Goal: Information Seeking & Learning: Compare options

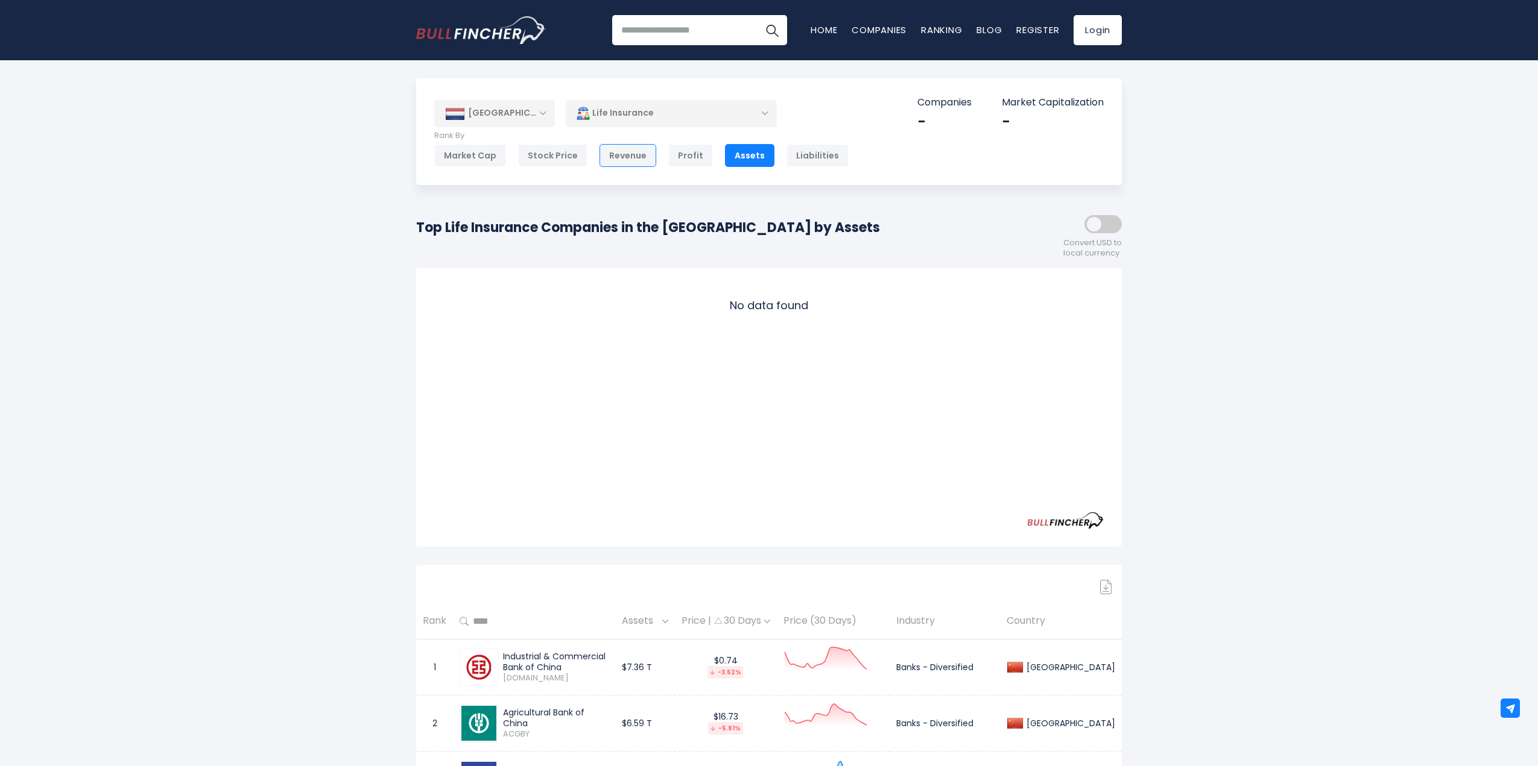
click at [620, 163] on div "Revenue" at bounding box center [627, 155] width 57 height 23
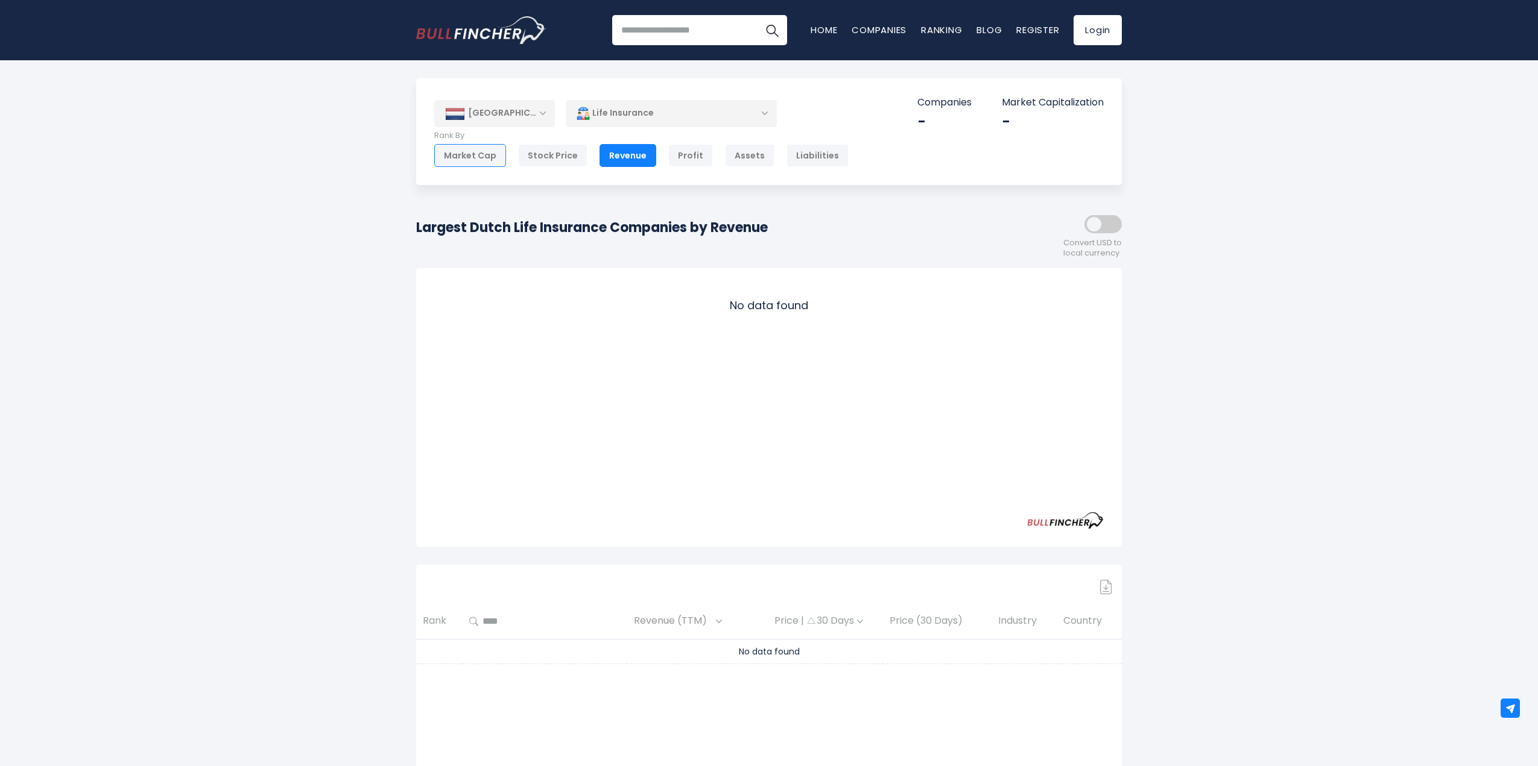
click at [483, 152] on div "Market Cap" at bounding box center [470, 155] width 72 height 23
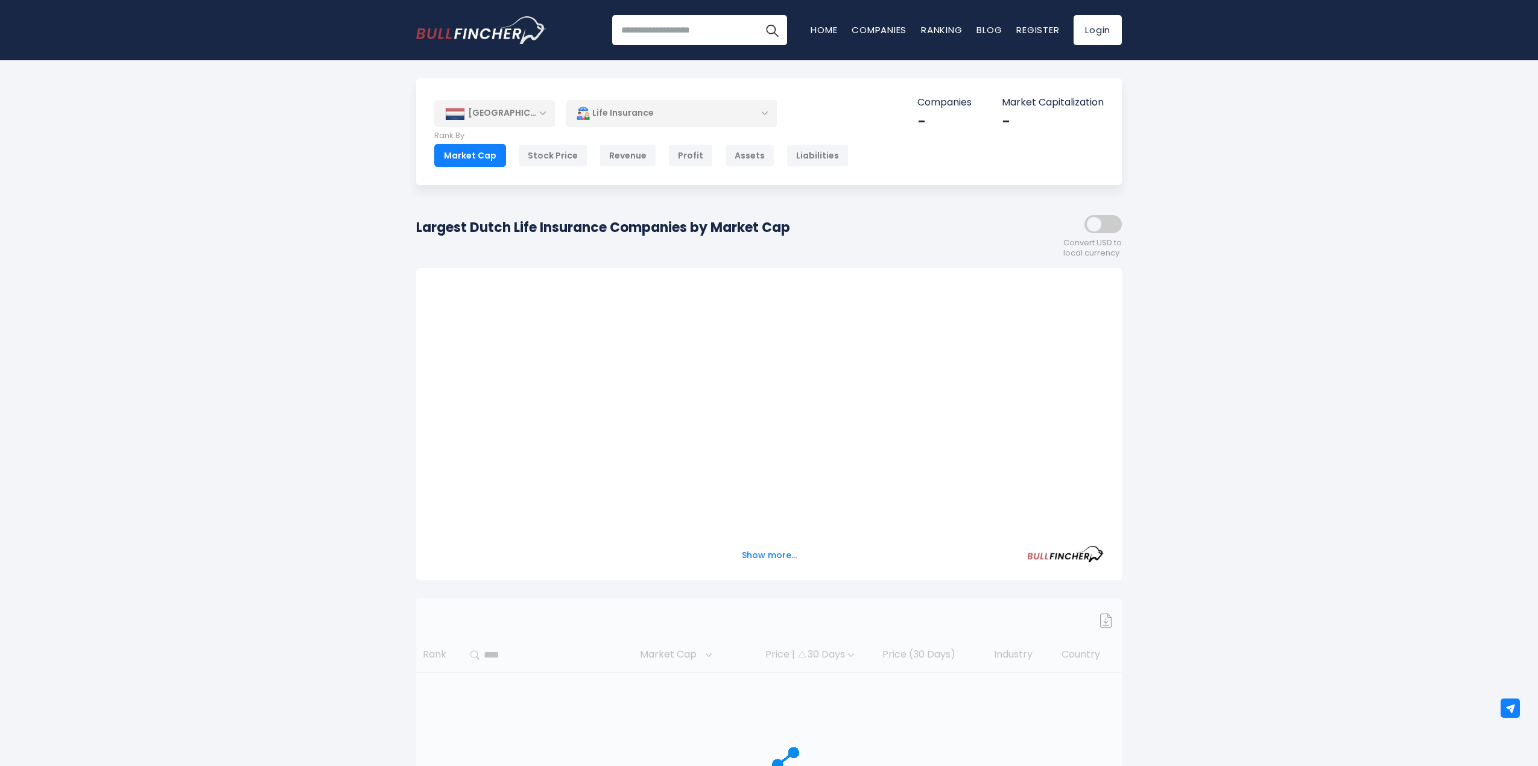
click at [673, 160] on div "Profit" at bounding box center [690, 155] width 45 height 23
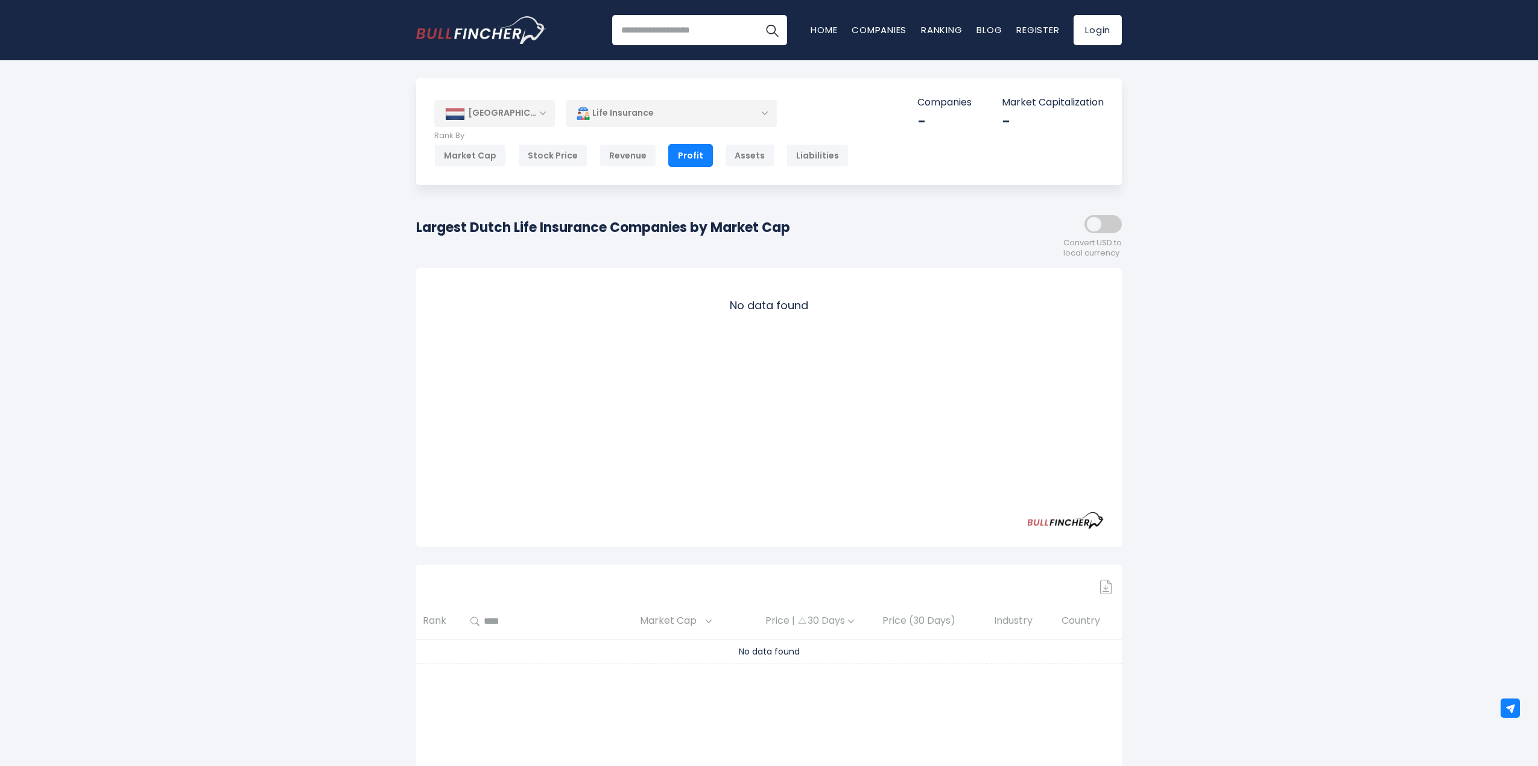
scroll to position [181, 0]
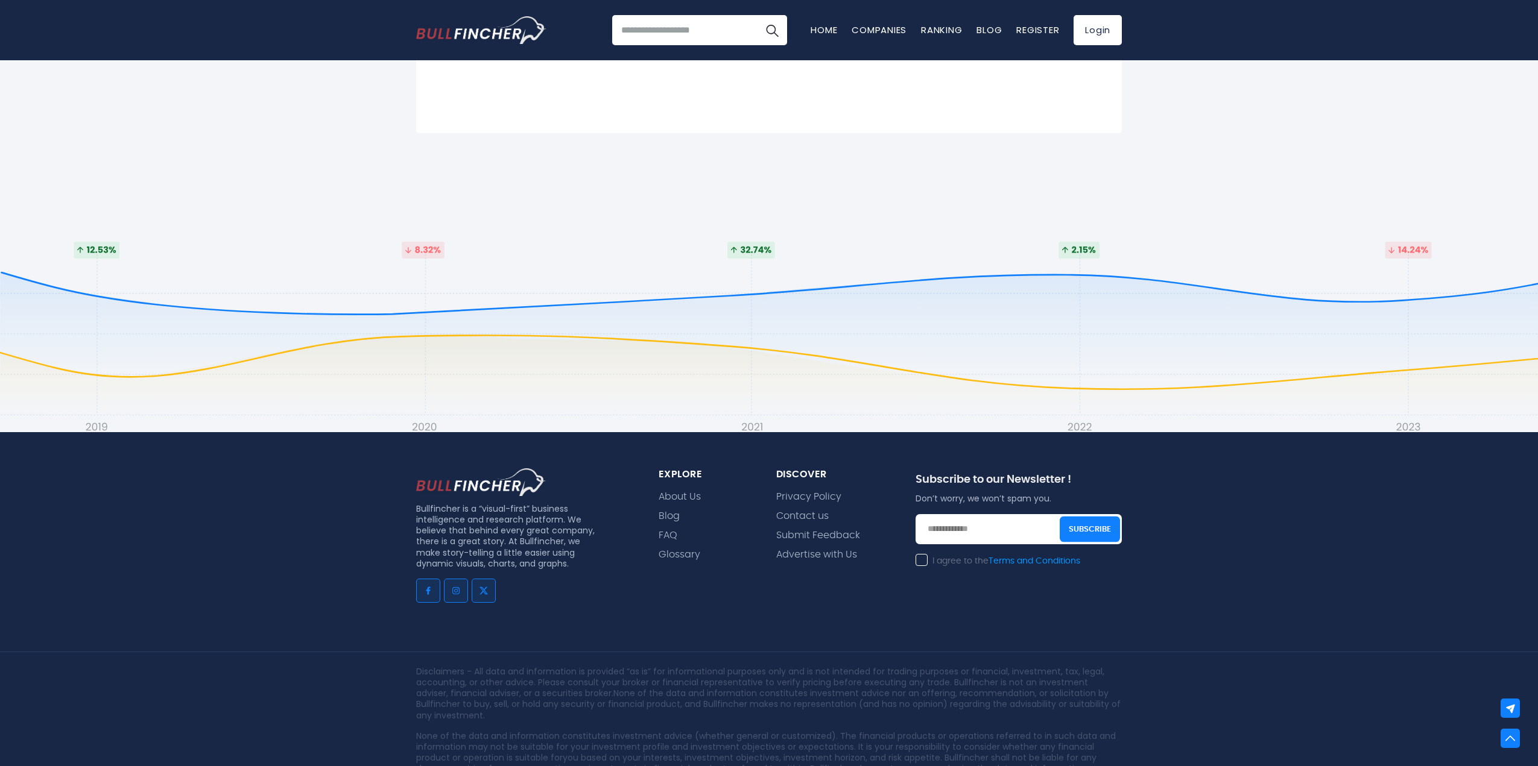
scroll to position [746, 0]
